Goal: Navigation & Orientation: Find specific page/section

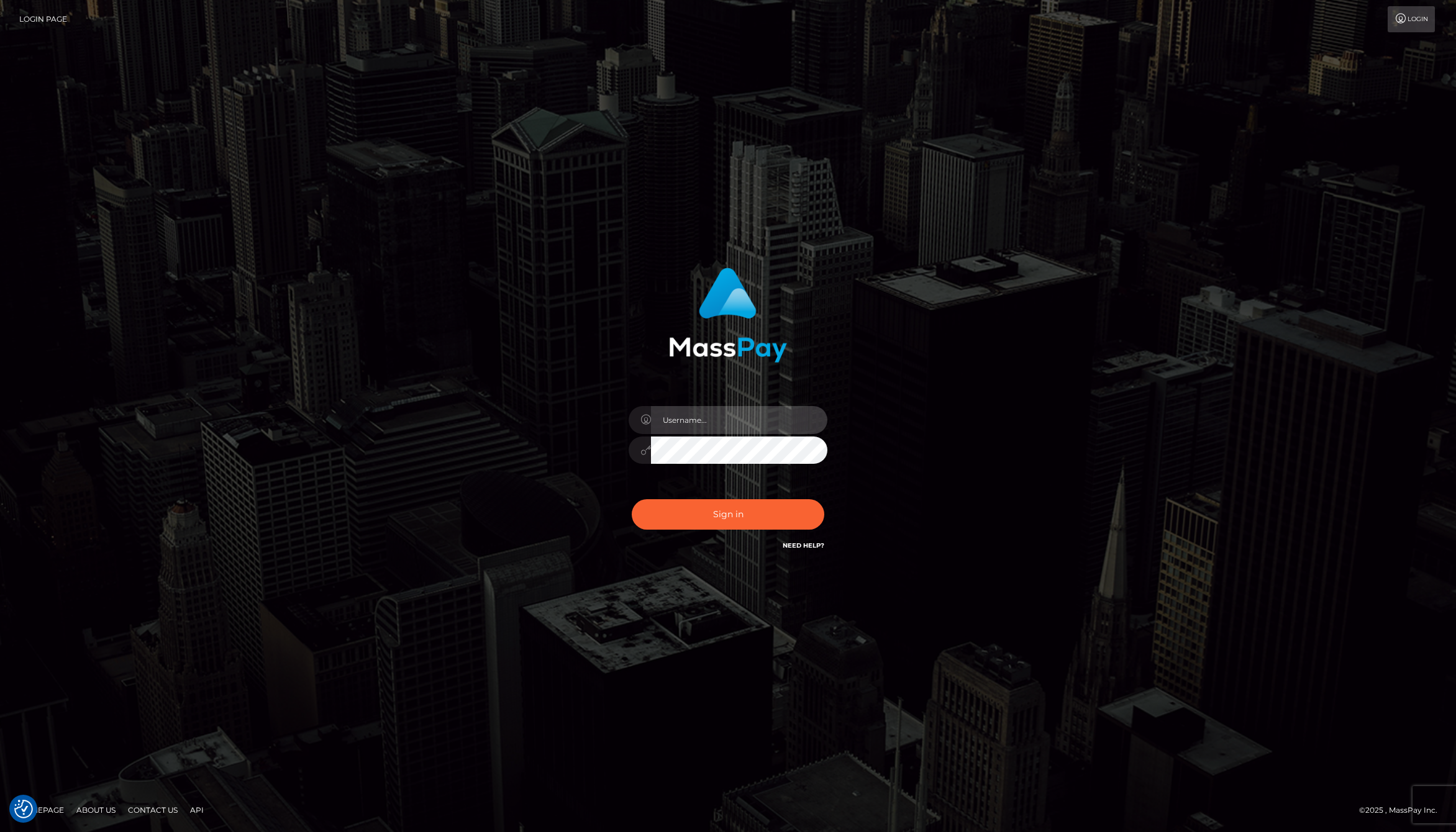
click at [725, 419] on input "text" at bounding box center [739, 419] width 176 height 28
click at [0, 832] on com-1password-button at bounding box center [0, 832] width 0 height 0
type input "jackson.whop"
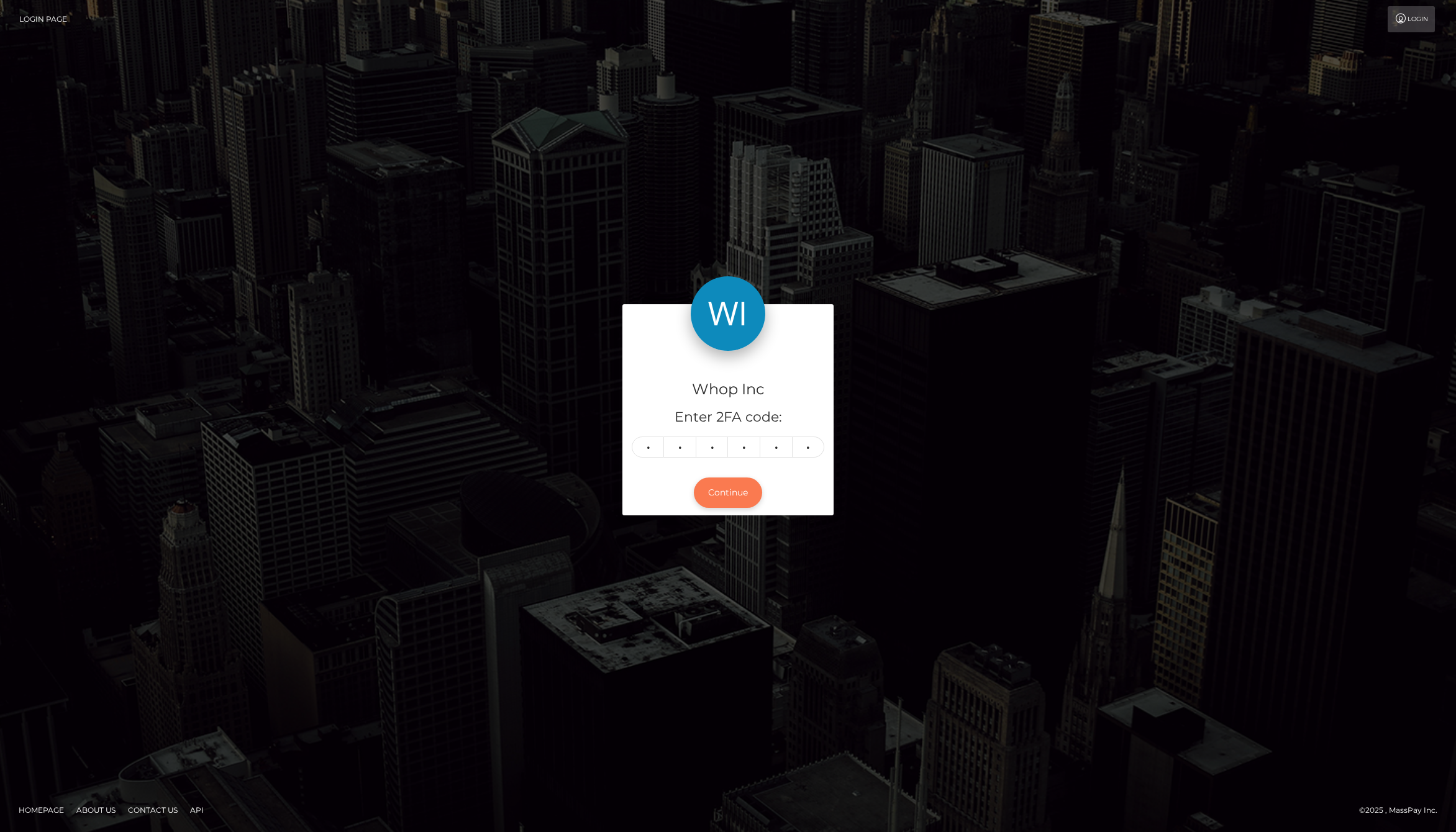
click at [732, 495] on button "Continue" at bounding box center [727, 493] width 68 height 30
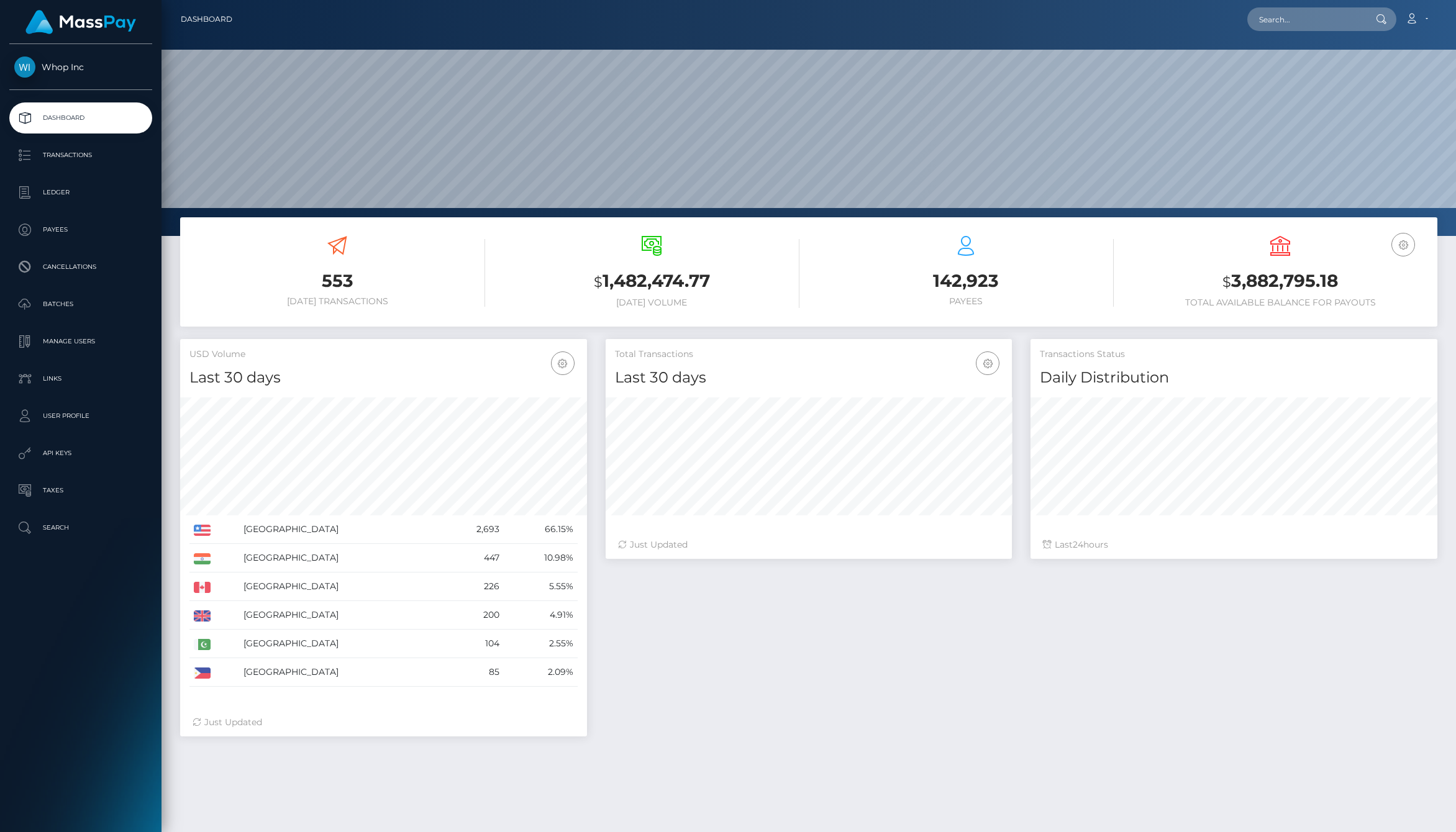
scroll to position [220, 407]
click at [820, 656] on div "Total Transactions Last 30 days Last 30 days Last 60 days Last 90 days 24" at bounding box center [1022, 543] width 850 height 410
click at [1018, 691] on div "Total Transactions Last 30 days Last 30 days Last 60 days Last 90 days 24" at bounding box center [1022, 543] width 850 height 410
drag, startPoint x: 1043, startPoint y: 378, endPoint x: 1271, endPoint y: 378, distance: 228.0
click at [1271, 378] on h4 "Daily Distribution" at bounding box center [1234, 378] width 388 height 22
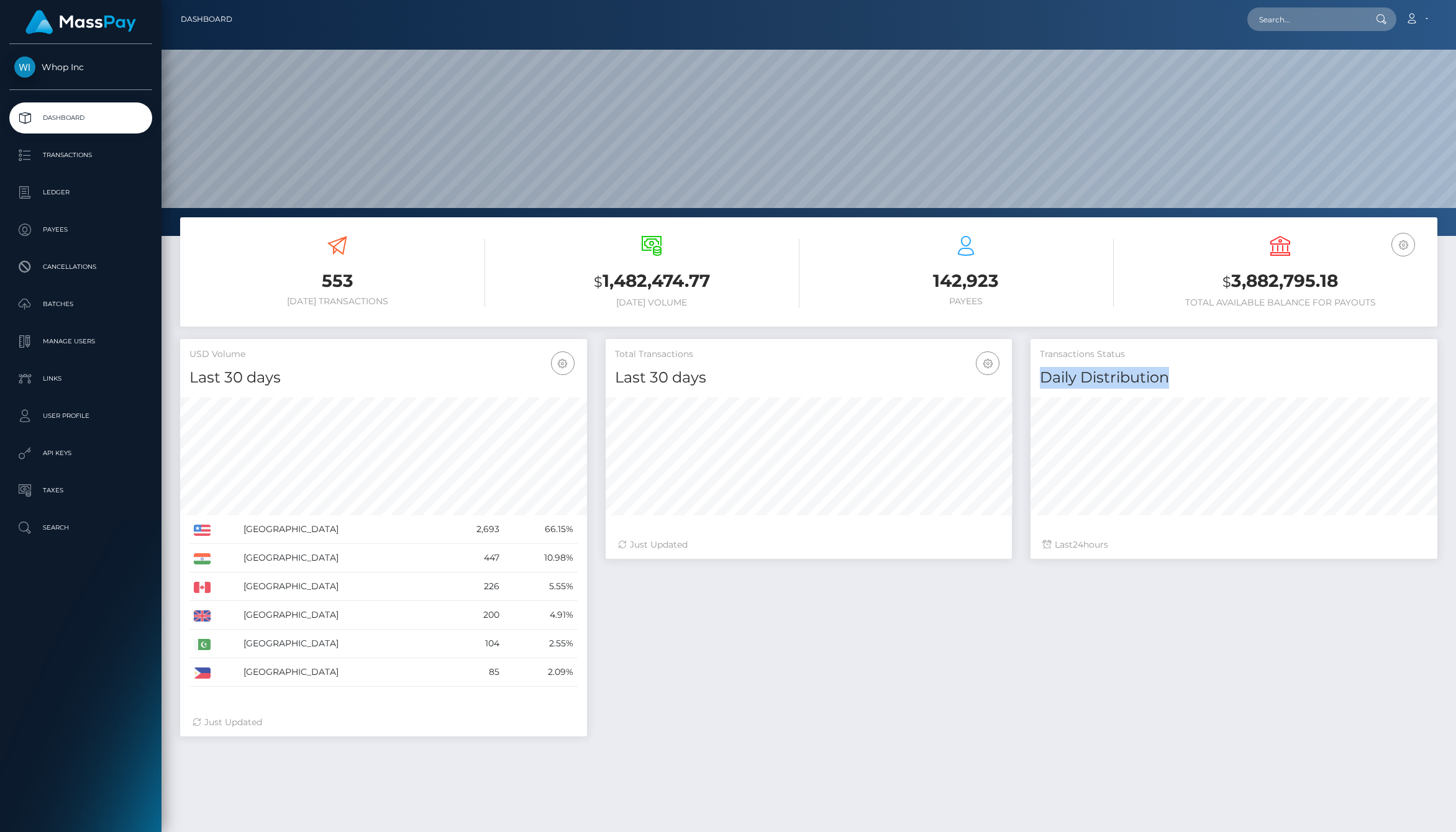
click at [1271, 378] on h4 "Daily Distribution" at bounding box center [1234, 378] width 388 height 22
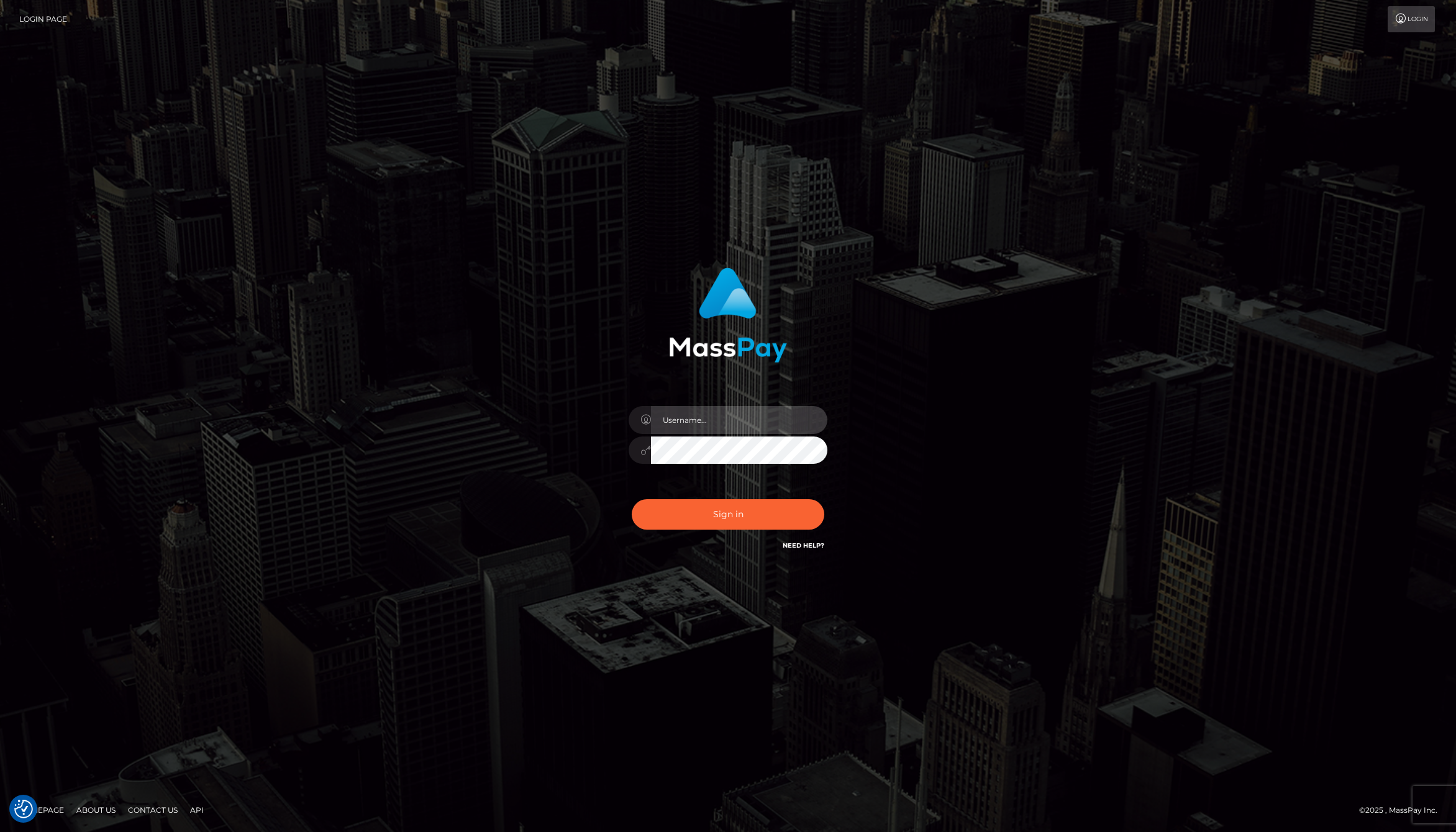
click at [715, 426] on input "text" at bounding box center [739, 419] width 176 height 28
type input "[PERSON_NAME].whop"
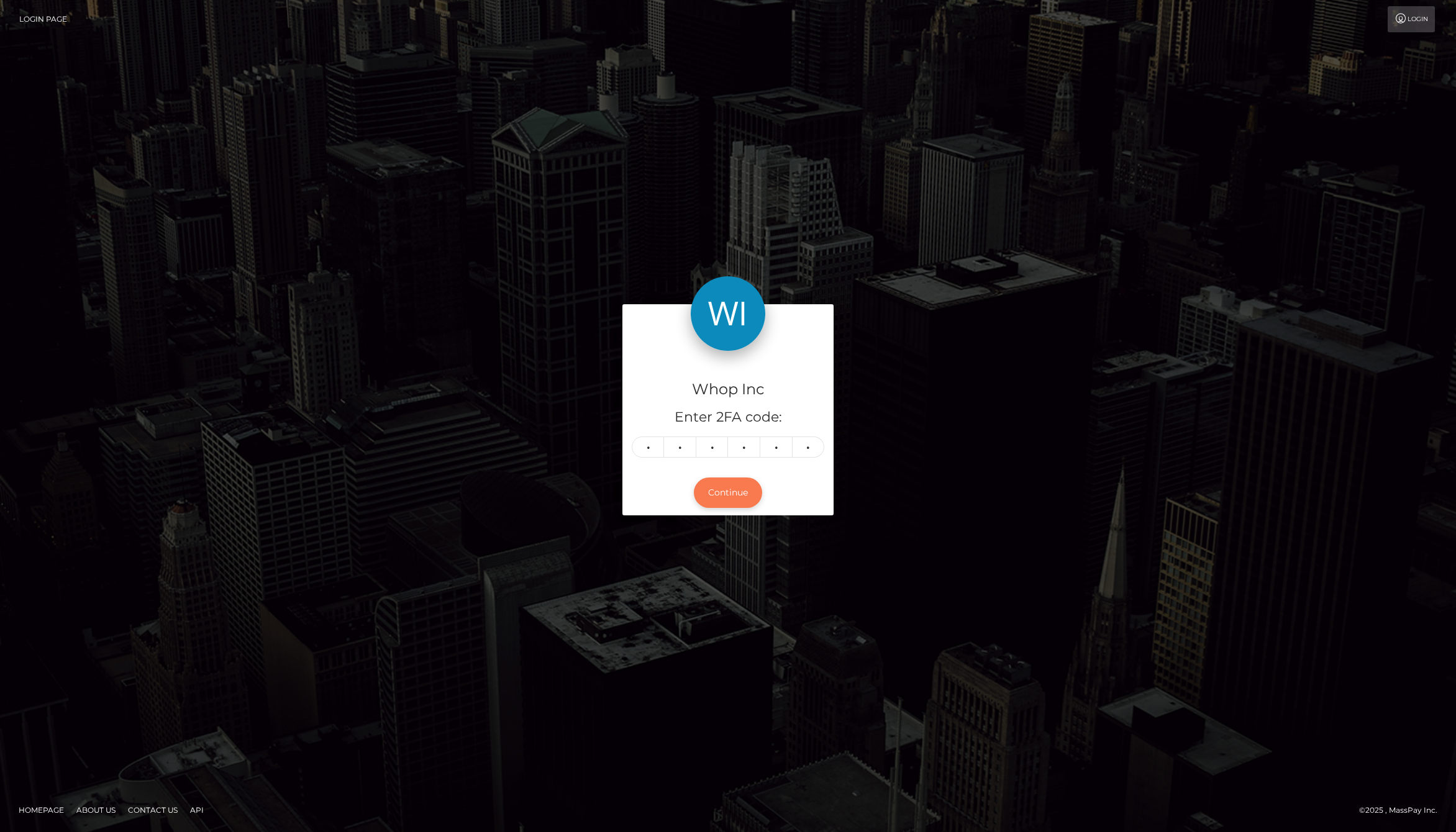
click at [739, 485] on button "Continue" at bounding box center [727, 493] width 68 height 30
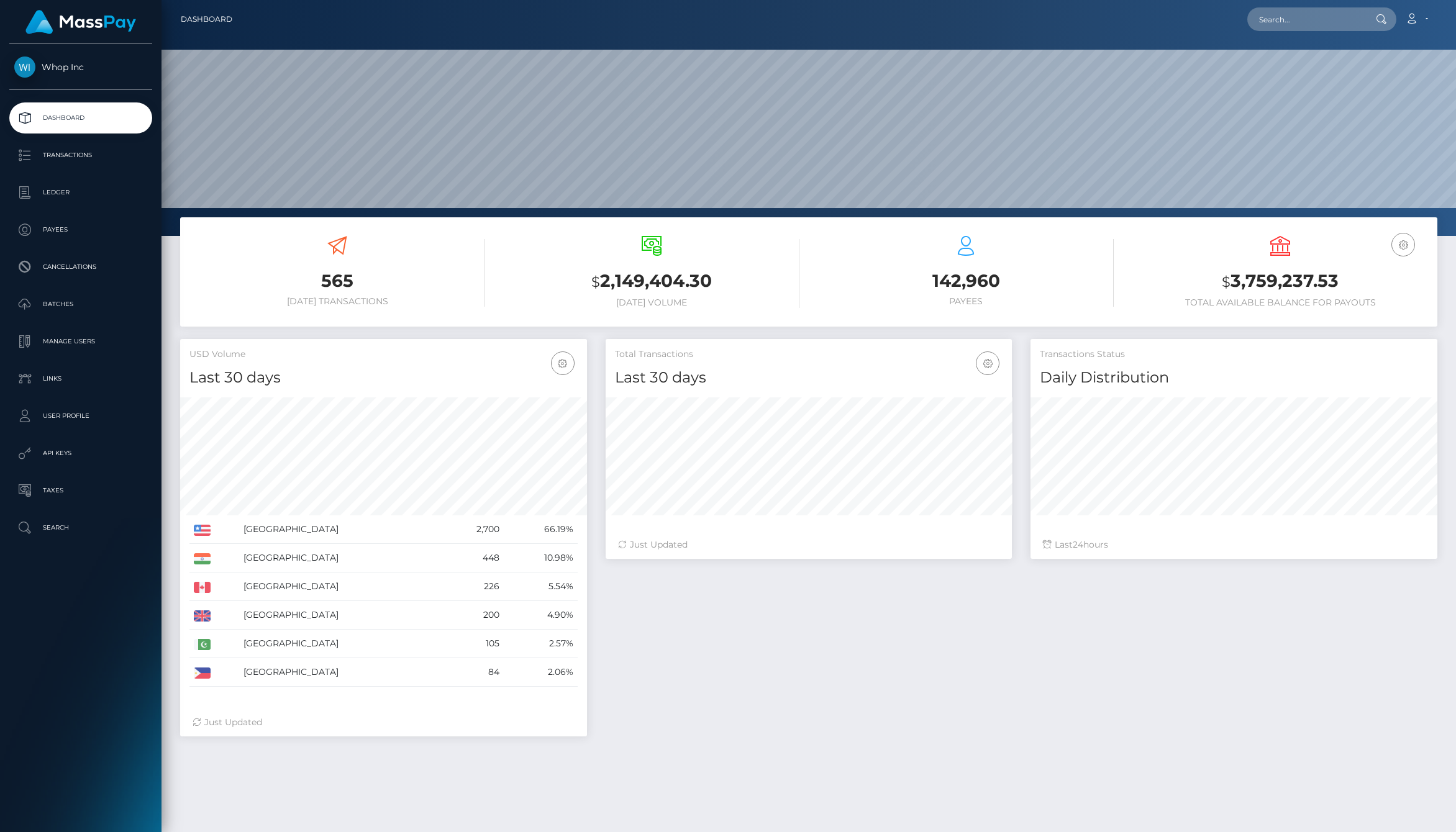
scroll to position [220, 407]
drag, startPoint x: 715, startPoint y: 310, endPoint x: 727, endPoint y: 313, distance: 12.4
click at [727, 313] on div "$ 2,149,404.30 Today Volume" at bounding box center [652, 273] width 296 height 94
drag, startPoint x: 913, startPoint y: 279, endPoint x: 1048, endPoint y: 294, distance: 135.8
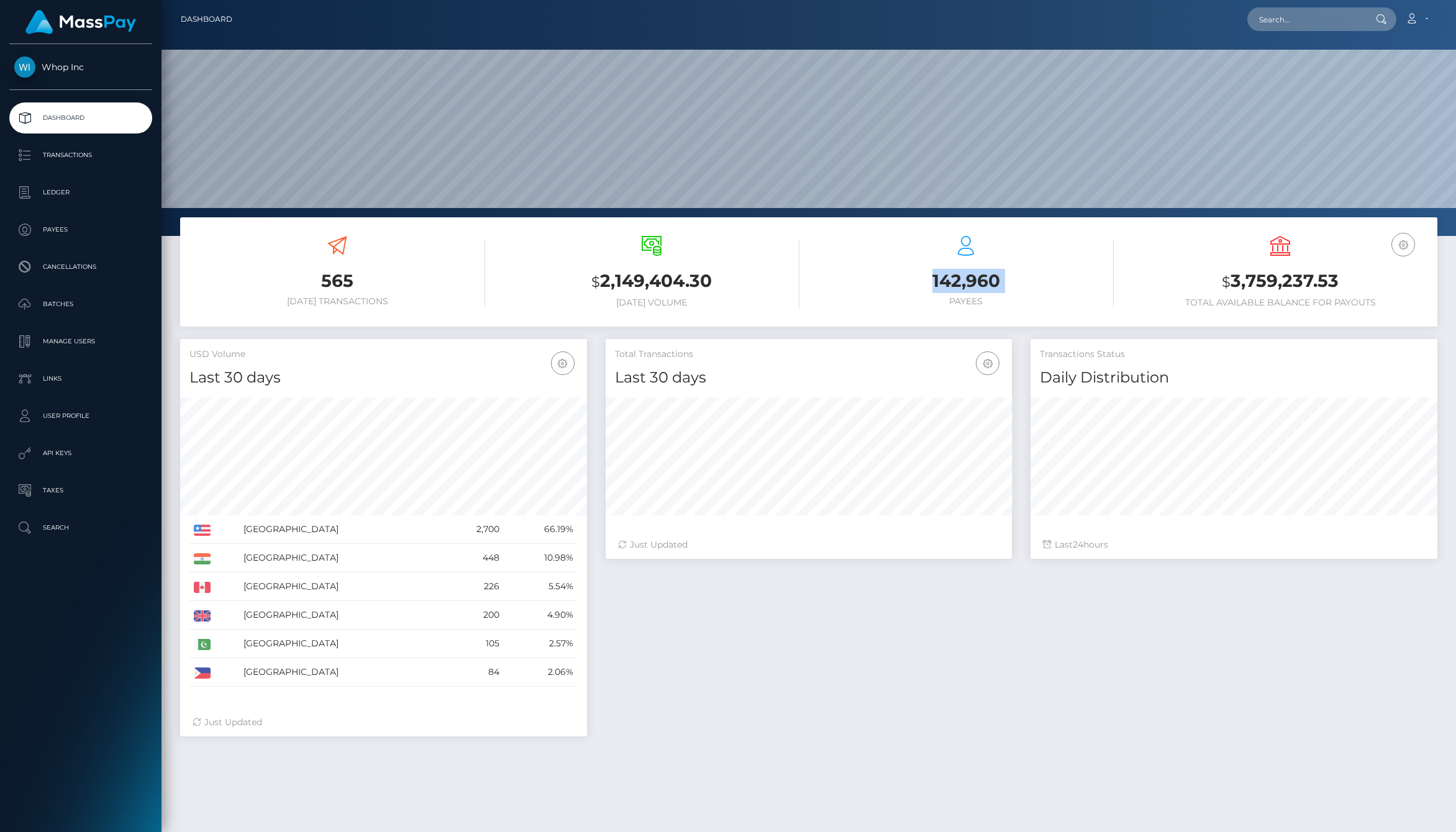
click at [1048, 294] on div "142,960 Payees" at bounding box center [965, 271] width 296 height 70
drag, startPoint x: 1205, startPoint y: 273, endPoint x: 1352, endPoint y: 310, distance: 151.6
click at [1352, 310] on div "EUR Balance USD Balance $ 3,759,237.53 Total Available Balance for Payouts" at bounding box center [1280, 273] width 296 height 94
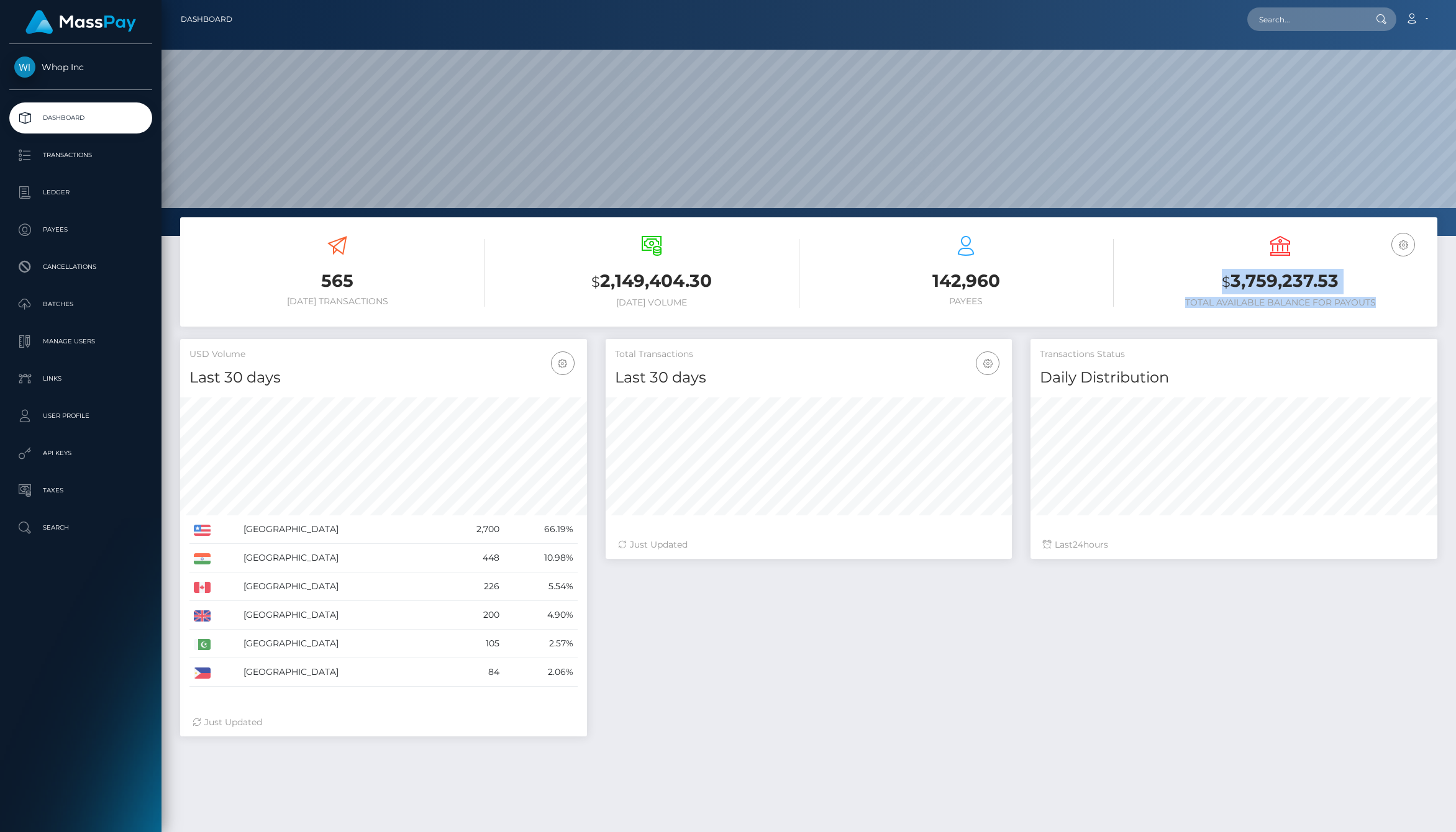
drag, startPoint x: 1388, startPoint y: 305, endPoint x: 1195, endPoint y: 278, distance: 194.9
click at [1195, 278] on div "EUR Balance USD Balance $ 3,759,237.53 Total Available Balance for Payouts" at bounding box center [1280, 272] width 296 height 72
click at [1195, 278] on h3 "$ 3,759,237.53" at bounding box center [1280, 282] width 296 height 25
drag, startPoint x: 1195, startPoint y: 278, endPoint x: 1372, endPoint y: 315, distance: 180.8
click at [1371, 316] on div "EUR Balance USD Balance $ 3,759,237.53 Total Available Balance for Payouts" at bounding box center [1280, 273] width 296 height 94
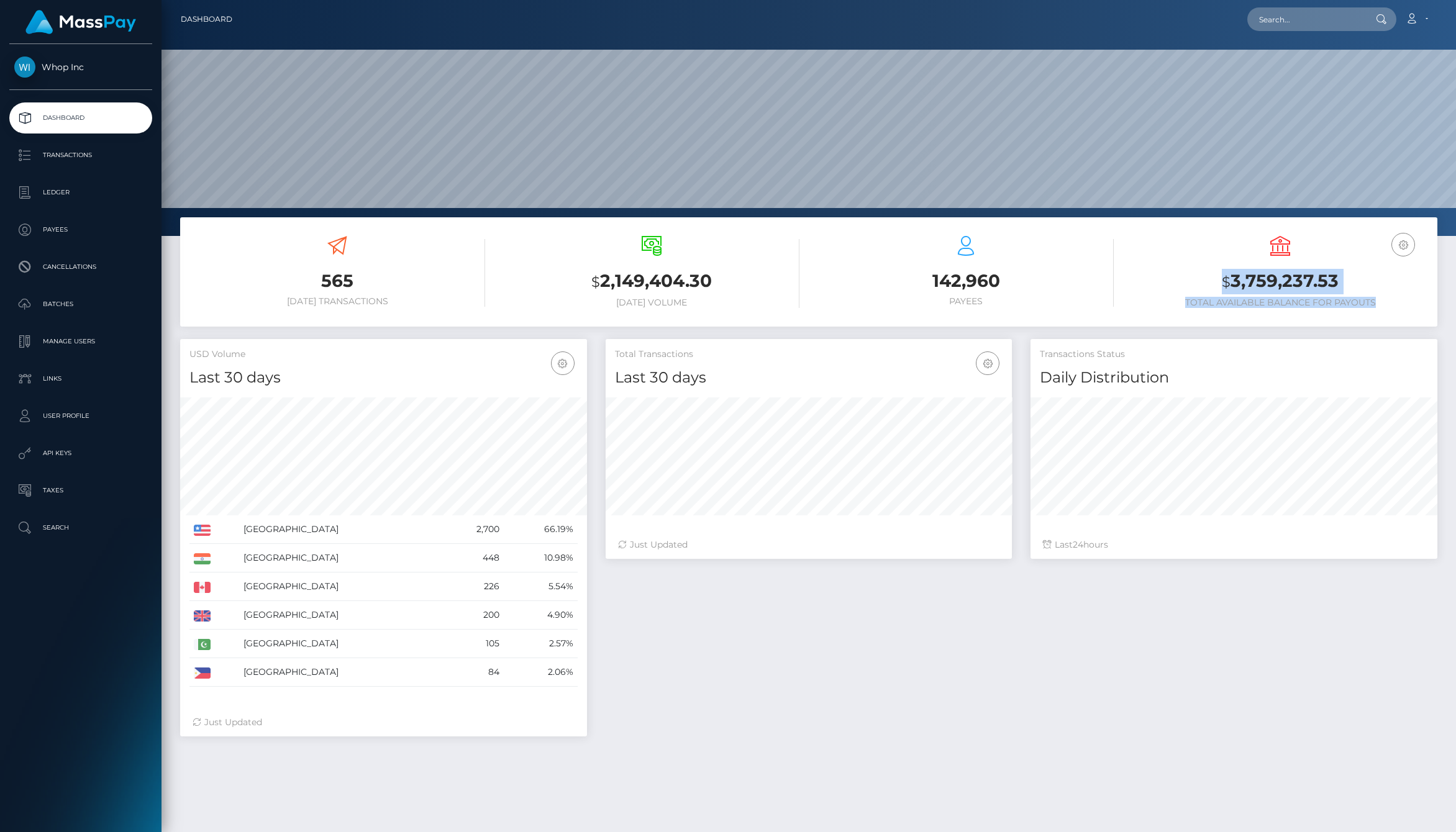
click at [1372, 313] on div "EUR Balance USD Balance $ 3,759,237.53 Total Available Balance for Payouts" at bounding box center [1280, 273] width 296 height 94
drag, startPoint x: 1390, startPoint y: 306, endPoint x: 1204, endPoint y: 282, distance: 187.5
click at [1204, 282] on div "EUR Balance USD Balance $ 3,759,237.53 Total Available Balance for Payouts" at bounding box center [1280, 272] width 296 height 72
click at [1204, 282] on h3 "$ 3,759,237.53" at bounding box center [1280, 282] width 296 height 25
drag, startPoint x: 1189, startPoint y: 276, endPoint x: 1387, endPoint y: 300, distance: 199.4
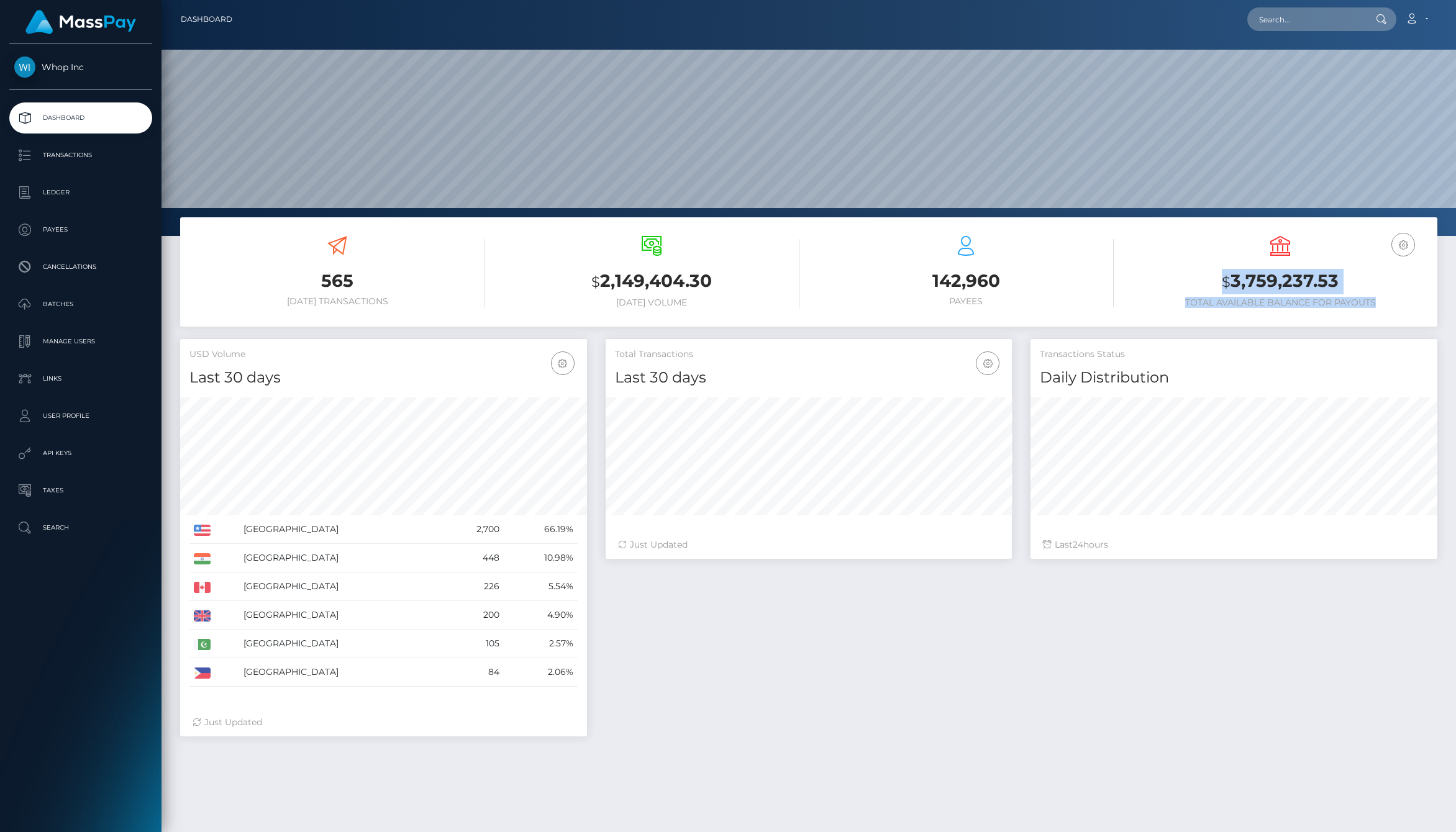
click at [1387, 300] on div "EUR Balance USD Balance $ 3,759,237.53 Total Available Balance for Payouts" at bounding box center [1280, 272] width 296 height 72
click at [1387, 300] on h6 "Total Available Balance for Payouts" at bounding box center [1280, 303] width 296 height 11
drag, startPoint x: 1401, startPoint y: 300, endPoint x: 1180, endPoint y: 289, distance: 221.3
click at [1180, 289] on div "EUR Balance USD Balance $ 3,759,237.53 Total Available Balance for Payouts" at bounding box center [1280, 272] width 296 height 72
click at [1180, 289] on h3 "$ 3,759,237.53" at bounding box center [1280, 282] width 296 height 25
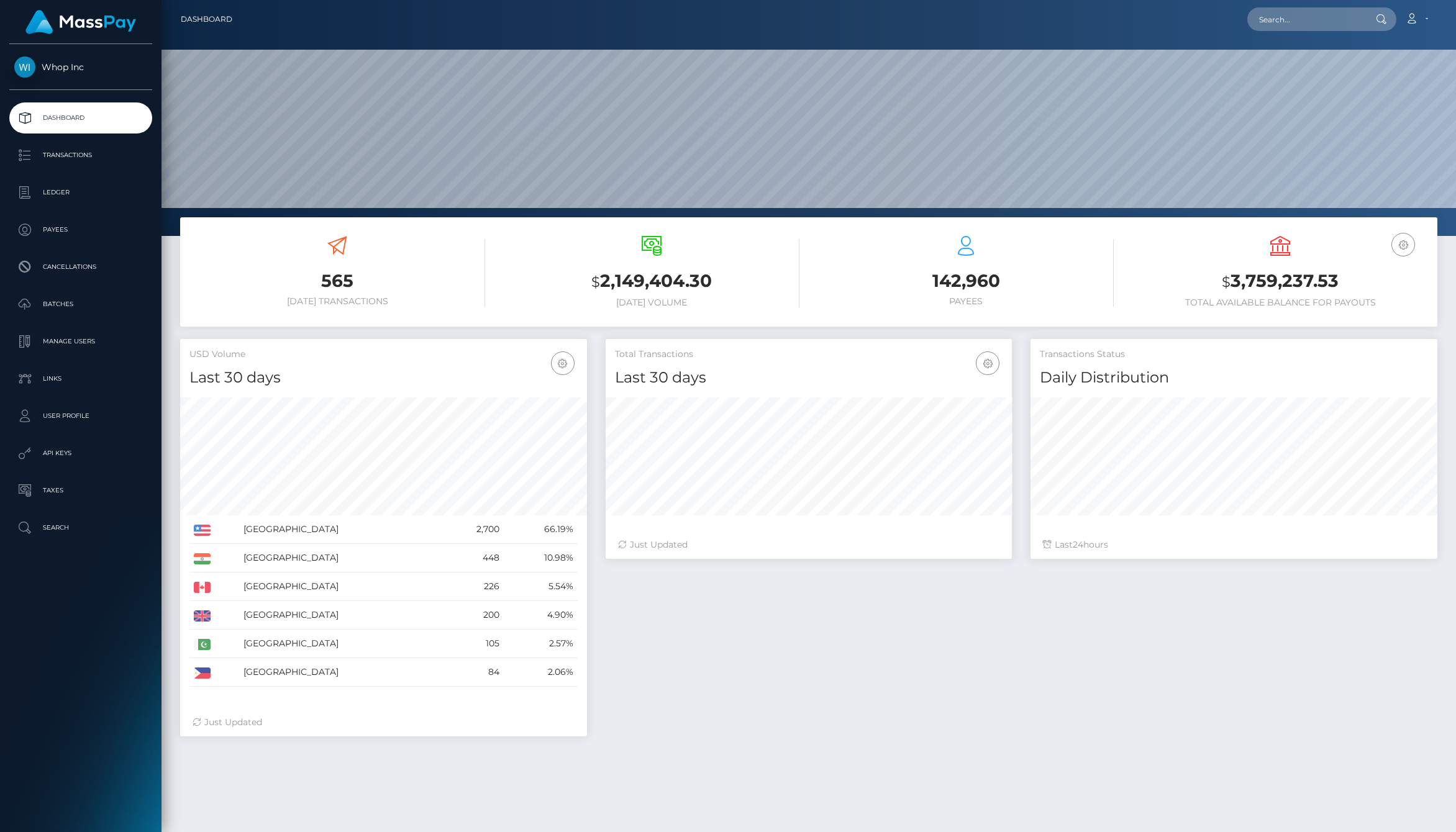
click at [1014, 595] on div "Total Transactions Last 30 days Last 30 days Last 60 days Last 90 days 24" at bounding box center [1022, 543] width 850 height 410
drag, startPoint x: 1178, startPoint y: 306, endPoint x: 1392, endPoint y: 306, distance: 214.0
click at [1392, 306] on h6 "Total Available Balance for Payouts" at bounding box center [1280, 303] width 296 height 11
drag, startPoint x: 1308, startPoint y: 304, endPoint x: 1175, endPoint y: 304, distance: 133.0
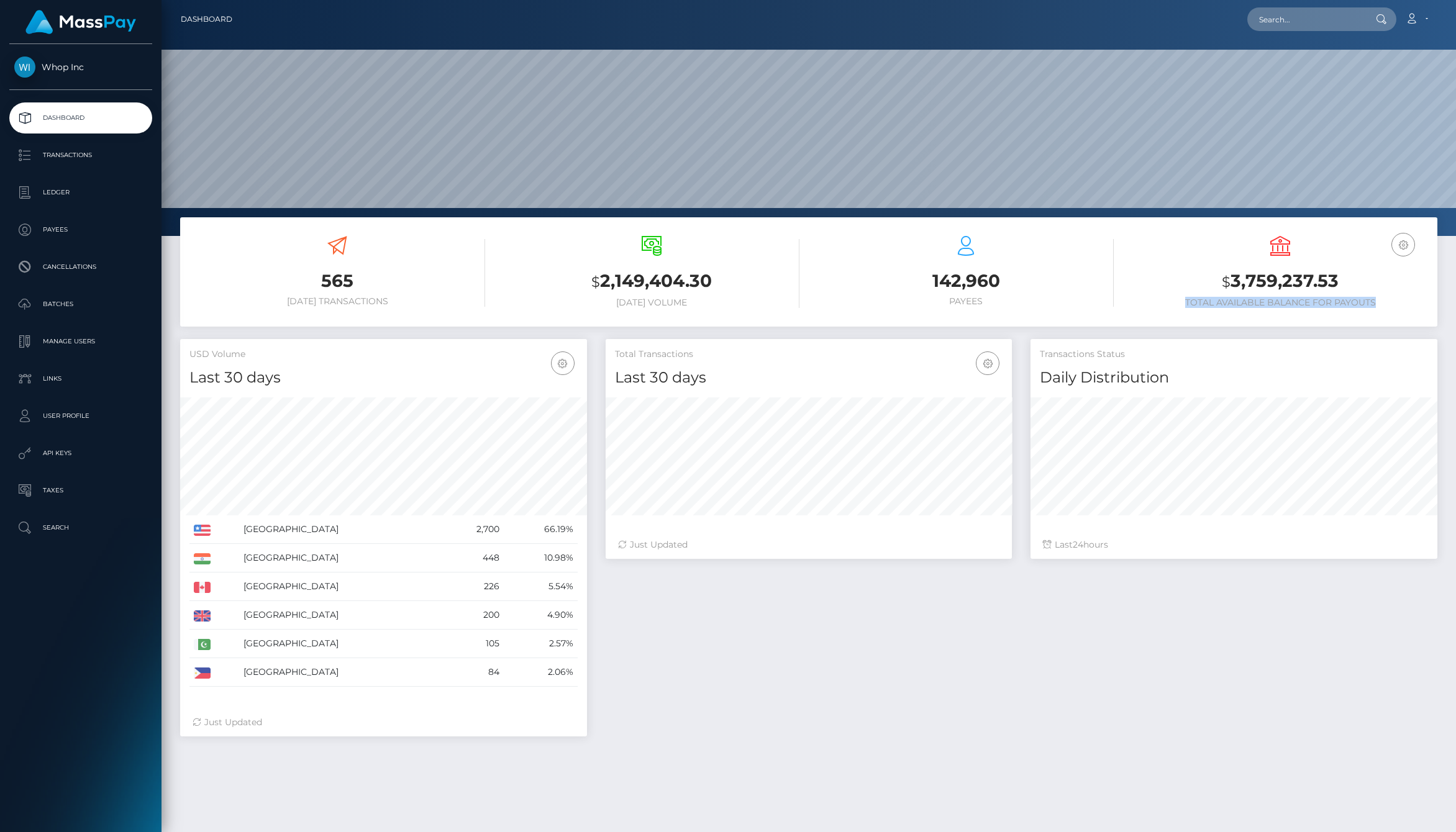
click at [1175, 304] on h6 "Total Available Balance for Payouts" at bounding box center [1280, 303] width 296 height 11
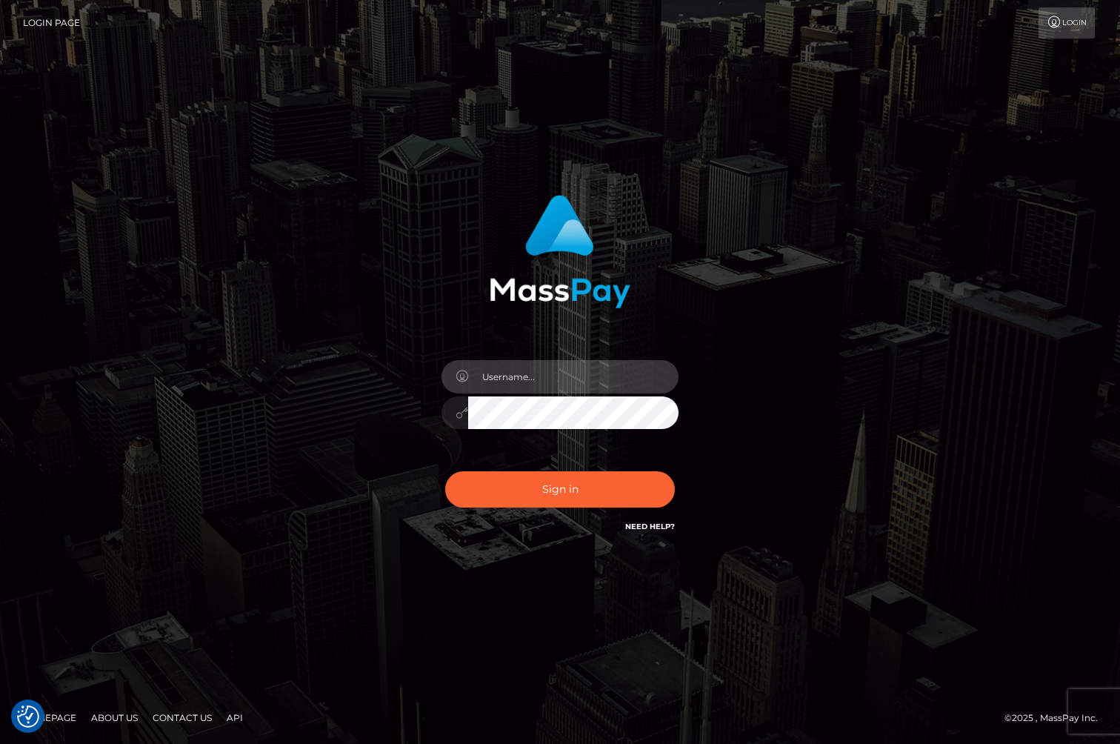
click at [516, 374] on input "text" at bounding box center [573, 376] width 210 height 33
type input "jackson.whop"
click at [547, 373] on input "text" at bounding box center [573, 376] width 210 height 33
type input "[PERSON_NAME].whop"
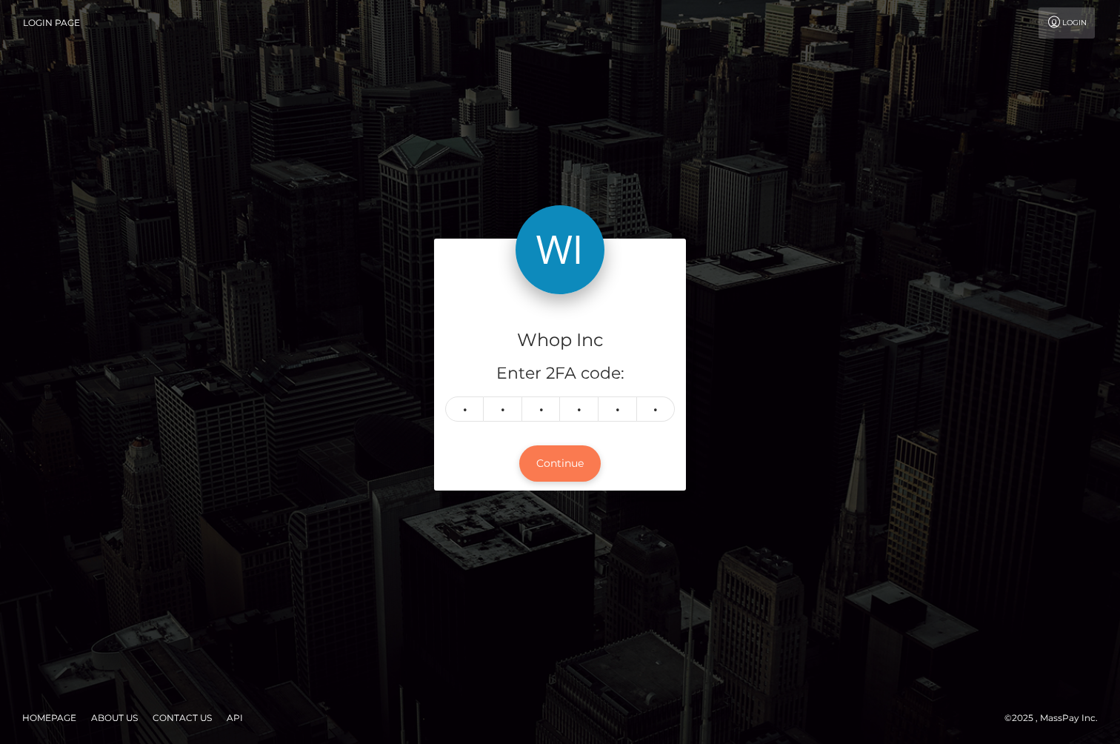
click at [566, 473] on button "Continue" at bounding box center [559, 463] width 81 height 36
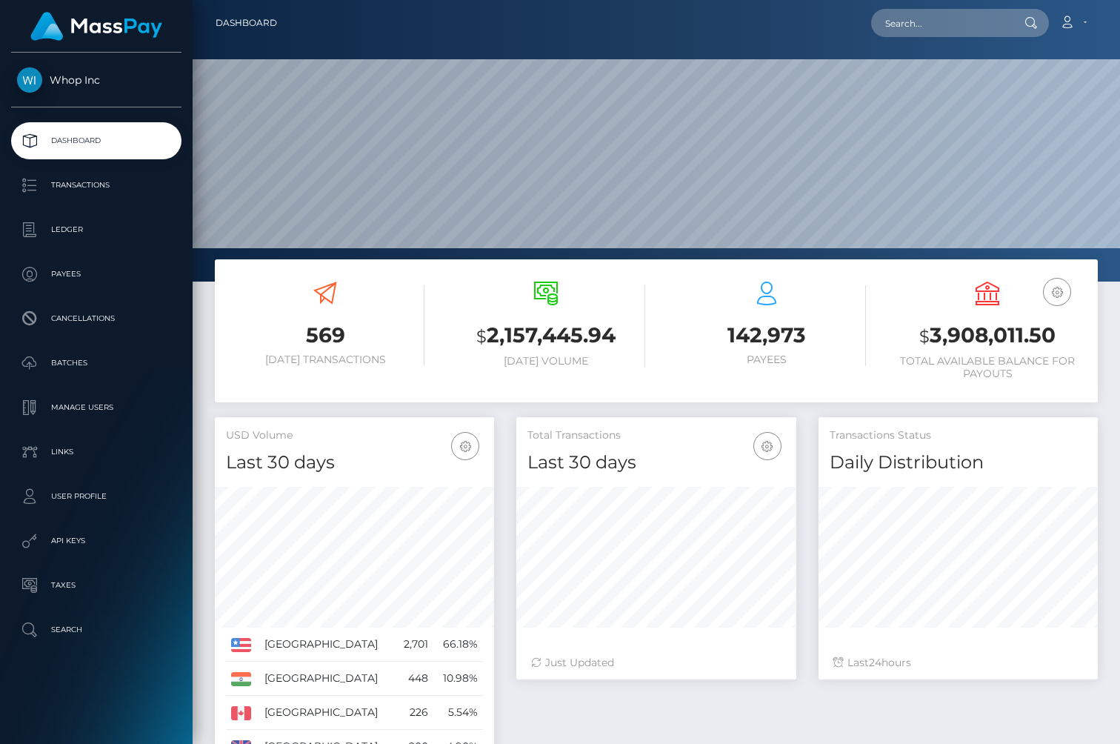
scroll to position [262, 279]
